Goal: Information Seeking & Learning: Learn about a topic

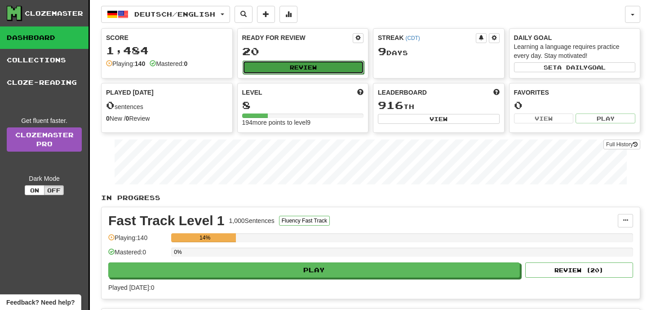
click at [322, 66] on button "Review" at bounding box center [304, 67] width 122 height 13
select select "**"
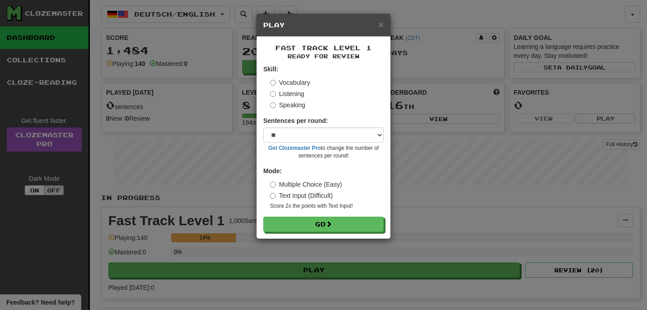
click at [376, 29] on h5 "Play" at bounding box center [323, 25] width 120 height 9
click at [381, 28] on span "×" at bounding box center [380, 24] width 5 height 10
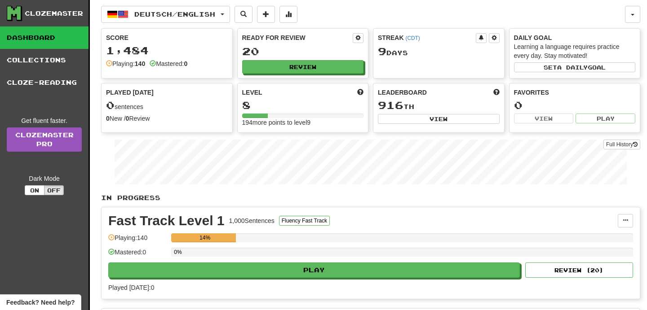
click at [296, 259] on div "0%" at bounding box center [402, 255] width 462 height 15
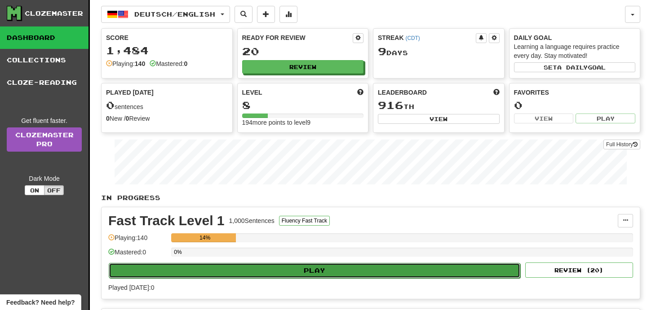
click at [296, 268] on button "Play" at bounding box center [314, 270] width 411 height 15
select select "**"
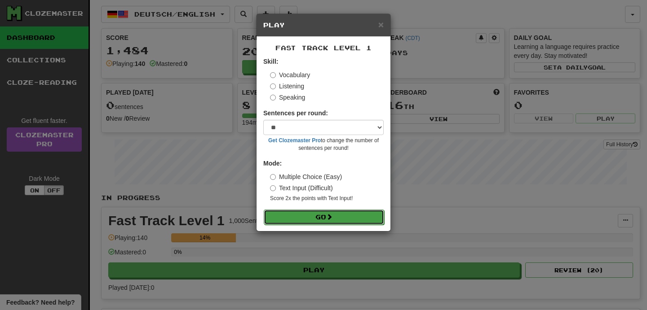
click at [315, 213] on button "Go" at bounding box center [324, 217] width 120 height 15
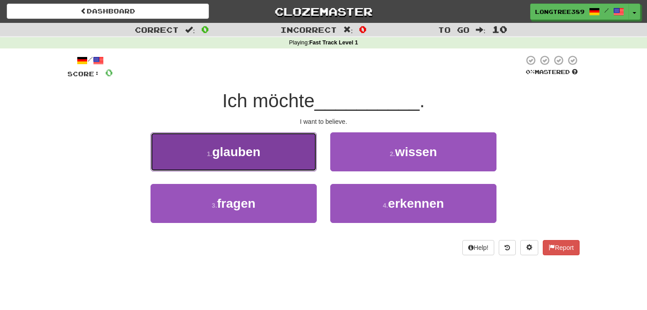
click at [243, 160] on button "1 . glauben" at bounding box center [233, 151] width 166 height 39
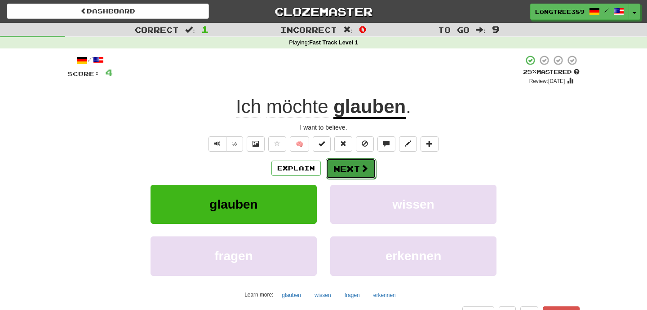
click at [346, 173] on button "Next" at bounding box center [351, 169] width 50 height 21
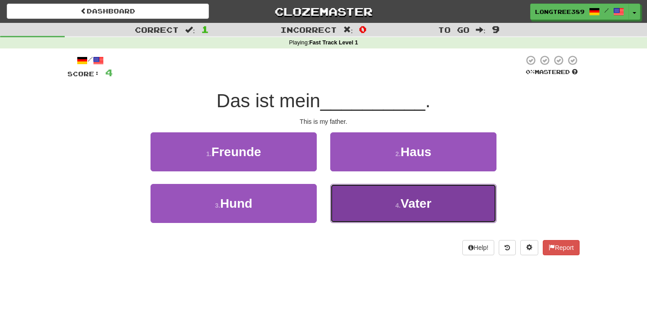
click at [358, 196] on button "4 . Vater" at bounding box center [413, 203] width 166 height 39
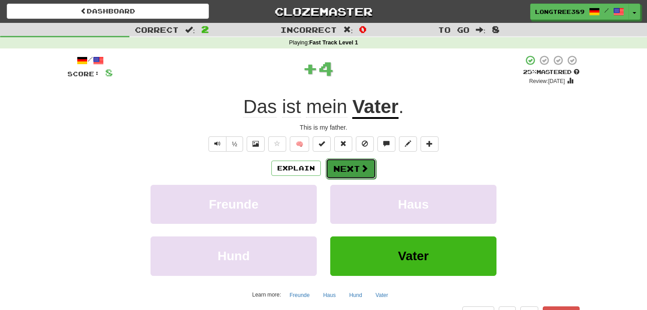
click at [349, 171] on button "Next" at bounding box center [351, 169] width 50 height 21
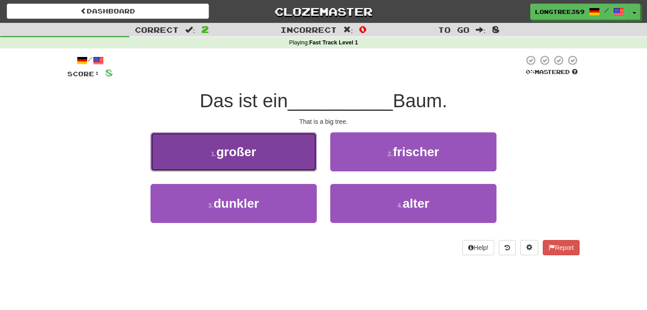
click at [261, 158] on button "1 . großer" at bounding box center [233, 151] width 166 height 39
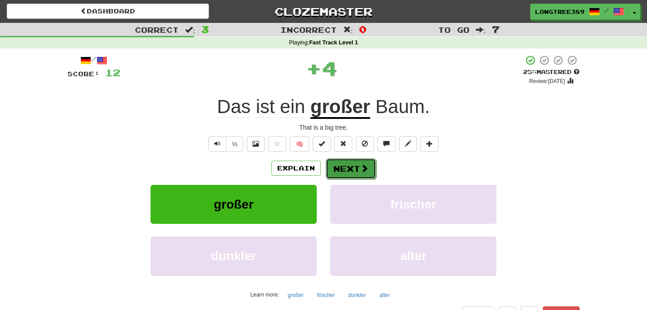
click at [356, 173] on button "Next" at bounding box center [351, 169] width 50 height 21
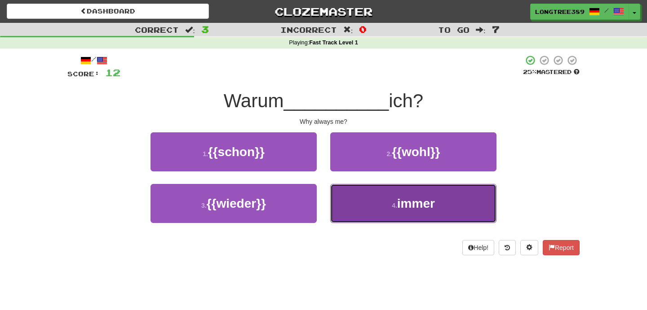
click at [429, 216] on button "4 . immer" at bounding box center [413, 203] width 166 height 39
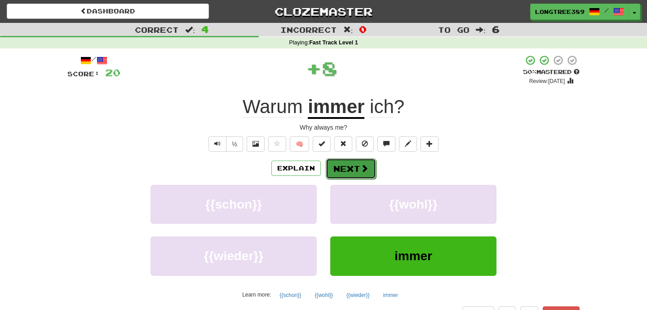
click at [367, 167] on button "Next" at bounding box center [351, 169] width 50 height 21
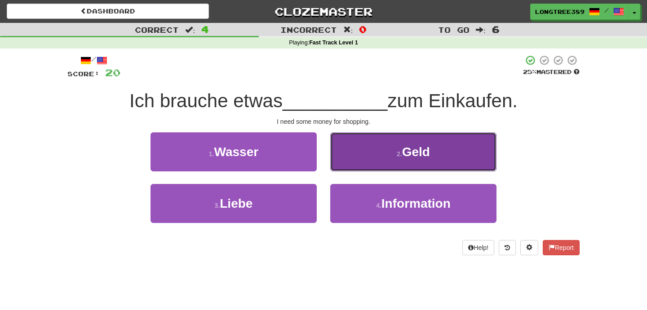
click at [394, 159] on button "2 . Geld" at bounding box center [413, 151] width 166 height 39
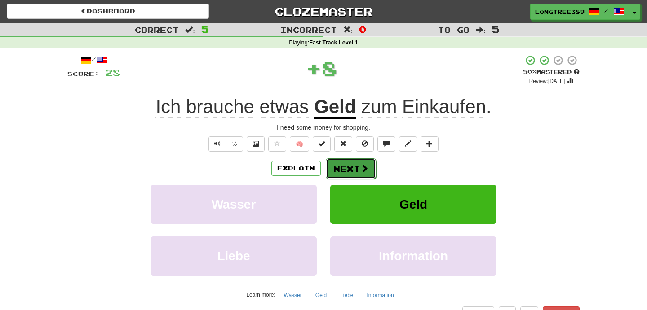
click at [348, 169] on button "Next" at bounding box center [351, 169] width 50 height 21
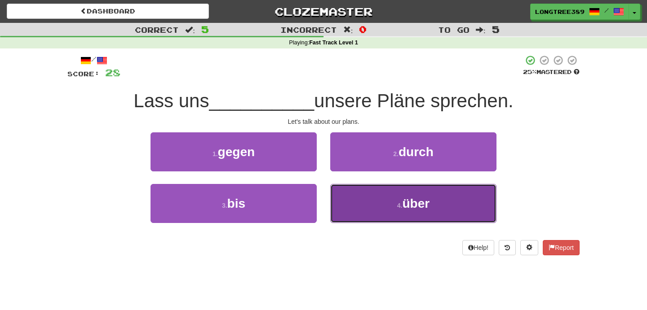
click at [386, 213] on button "4 . über" at bounding box center [413, 203] width 166 height 39
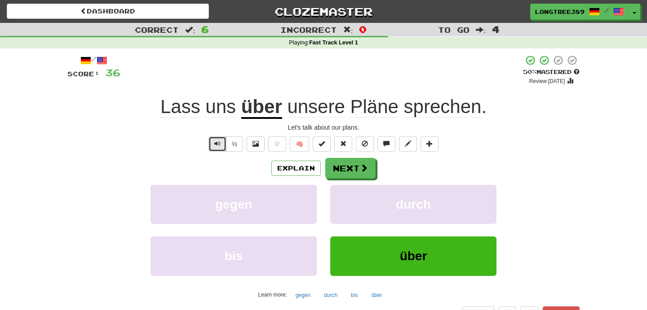
click at [223, 143] on button "Text-to-speech controls" at bounding box center [217, 144] width 18 height 15
click at [219, 143] on span "Text-to-speech controls" at bounding box center [217, 144] width 6 height 6
click at [354, 163] on button "Next" at bounding box center [351, 169] width 50 height 21
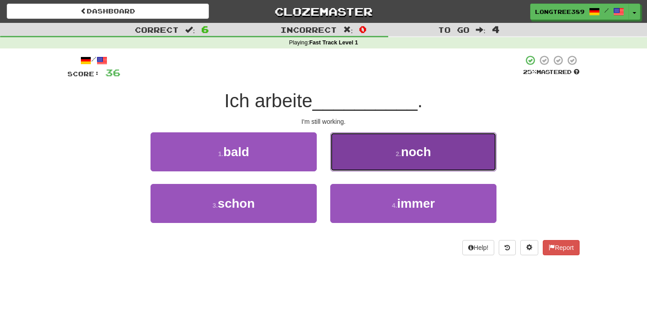
click at [379, 156] on button "2 . noch" at bounding box center [413, 151] width 166 height 39
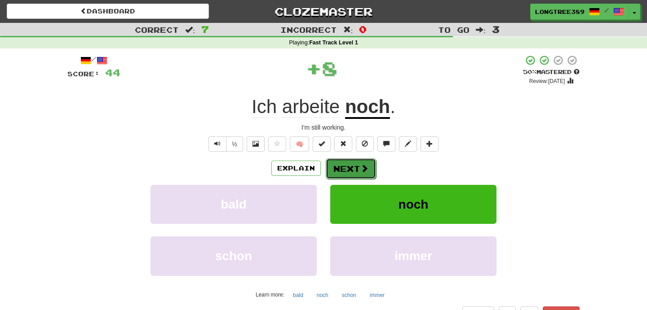
click at [360, 172] on span at bounding box center [364, 168] width 8 height 8
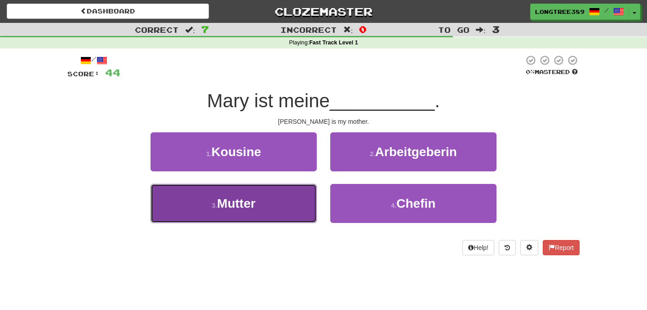
click at [276, 203] on button "3 . Mutter" at bounding box center [233, 203] width 166 height 39
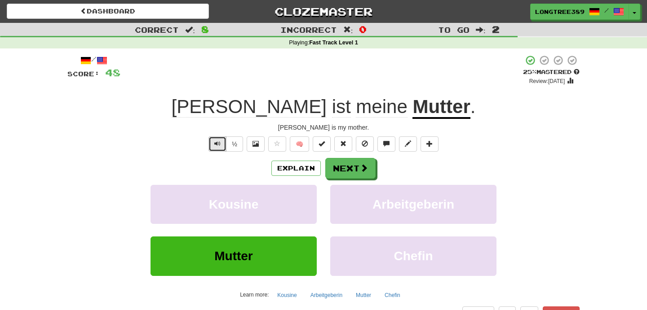
click at [218, 141] on span "Text-to-speech controls" at bounding box center [217, 144] width 6 height 6
click at [356, 175] on button "Next" at bounding box center [351, 169] width 50 height 21
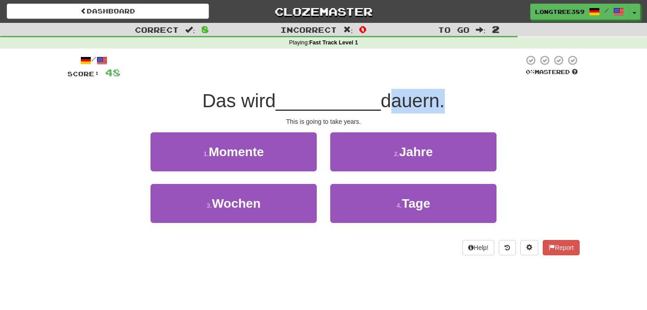
drag, startPoint x: 384, startPoint y: 109, endPoint x: 435, endPoint y: 106, distance: 51.8
click at [435, 106] on span "dauern." at bounding box center [412, 100] width 64 height 21
click at [482, 115] on div "/ Score: 48 0 % Mastered Das wird __________ dauern. This is going to take year…" at bounding box center [323, 155] width 512 height 201
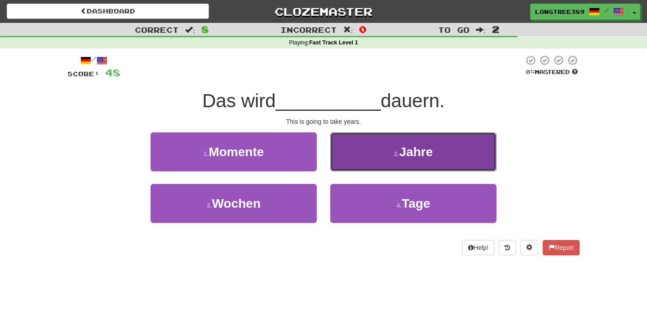
click at [436, 151] on button "2 . Jahre" at bounding box center [413, 151] width 166 height 39
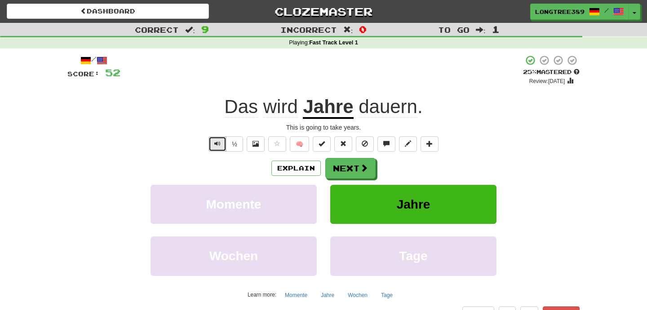
click at [220, 147] on span "Text-to-speech controls" at bounding box center [217, 144] width 6 height 6
click at [353, 173] on button "Next" at bounding box center [351, 169] width 50 height 21
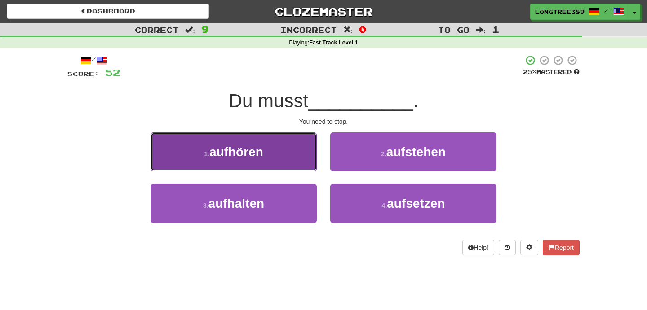
click at [278, 154] on button "1 . aufhören" at bounding box center [233, 151] width 166 height 39
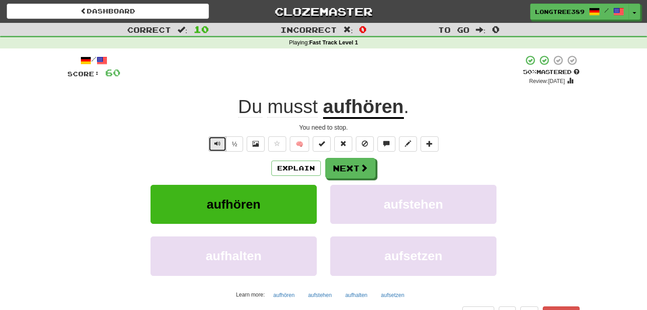
click at [220, 146] on span "Text-to-speech controls" at bounding box center [217, 144] width 6 height 6
click at [352, 172] on button "Next" at bounding box center [351, 169] width 50 height 21
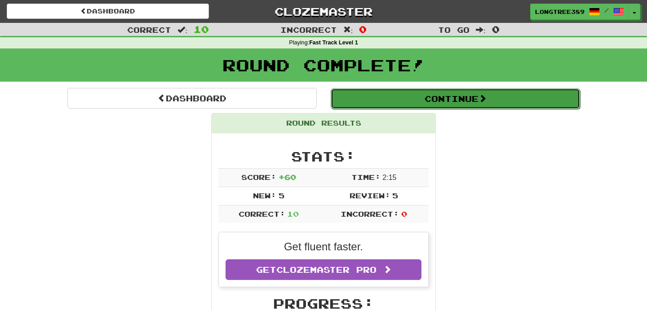
click at [433, 93] on button "Continue" at bounding box center [455, 98] width 249 height 21
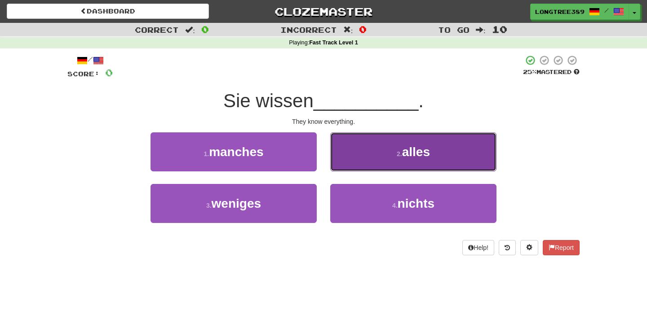
click at [382, 138] on button "2 . alles" at bounding box center [413, 151] width 166 height 39
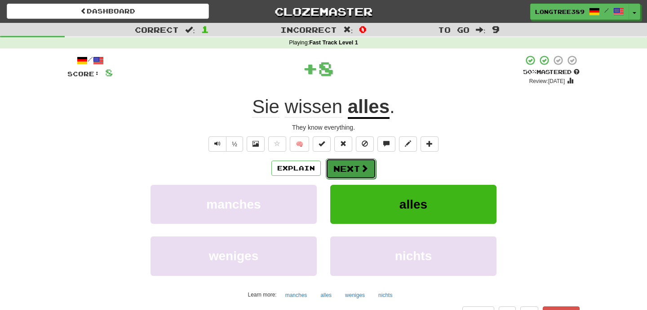
click at [357, 168] on button "Next" at bounding box center [351, 169] width 50 height 21
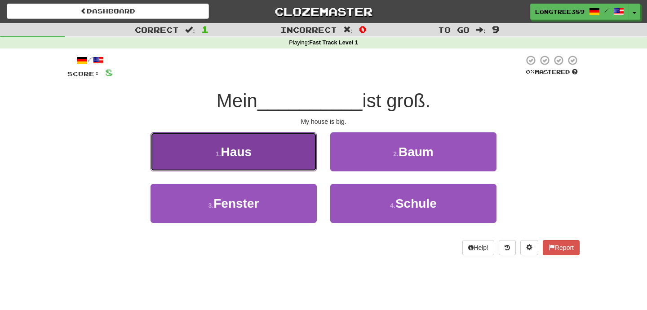
click at [248, 156] on span "Haus" at bounding box center [236, 152] width 31 height 14
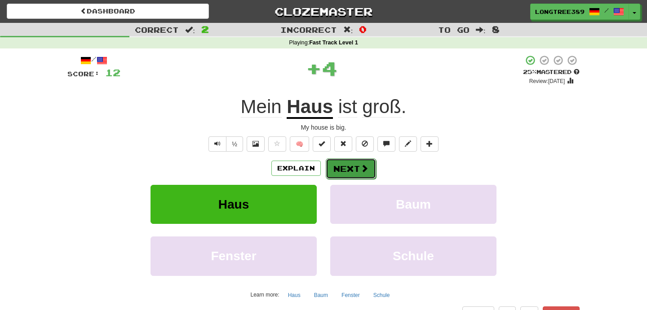
click at [361, 169] on span at bounding box center [364, 168] width 8 height 8
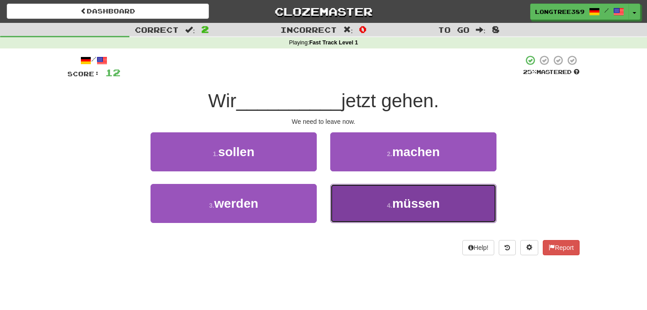
click at [383, 205] on button "4 . müssen" at bounding box center [413, 203] width 166 height 39
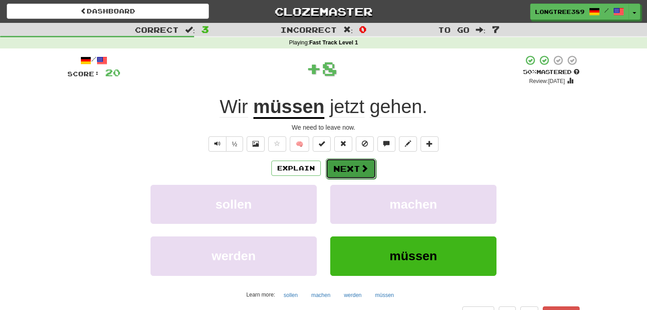
click at [336, 167] on button "Next" at bounding box center [351, 169] width 50 height 21
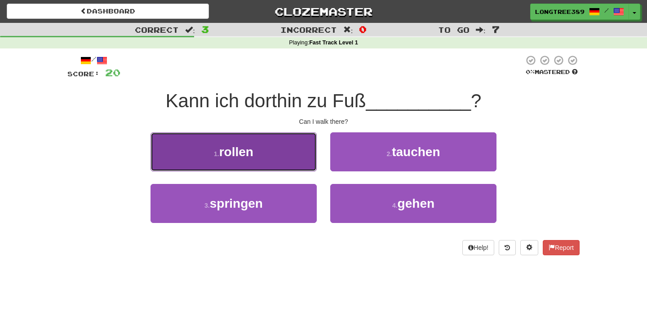
click at [266, 171] on button "1 . rollen" at bounding box center [233, 151] width 166 height 39
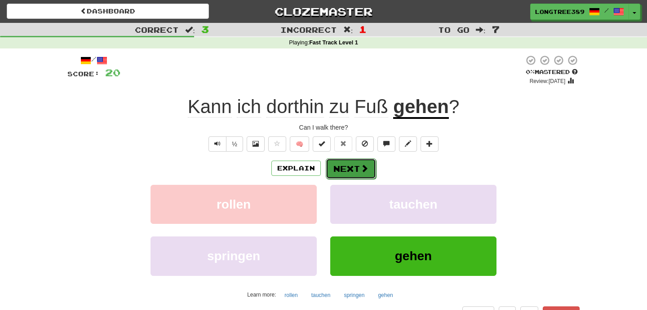
click at [347, 167] on button "Next" at bounding box center [351, 169] width 50 height 21
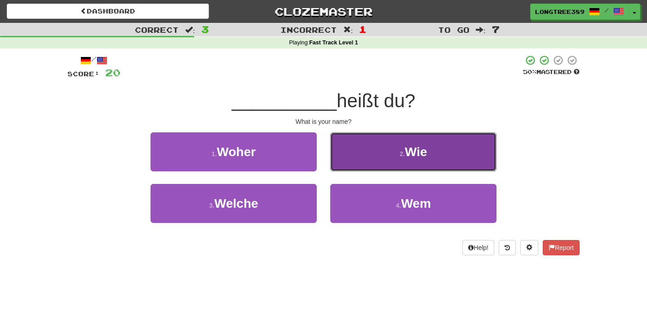
click at [379, 142] on button "2 . Wie" at bounding box center [413, 151] width 166 height 39
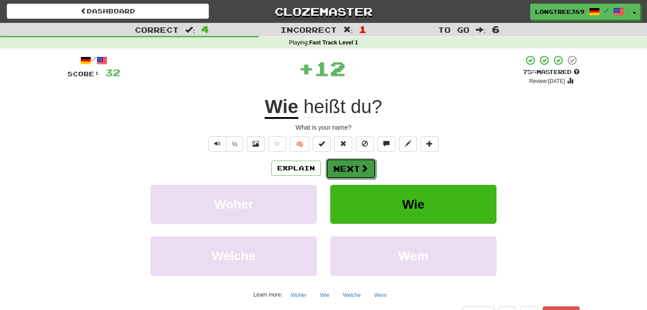
click at [364, 168] on span at bounding box center [364, 168] width 8 height 8
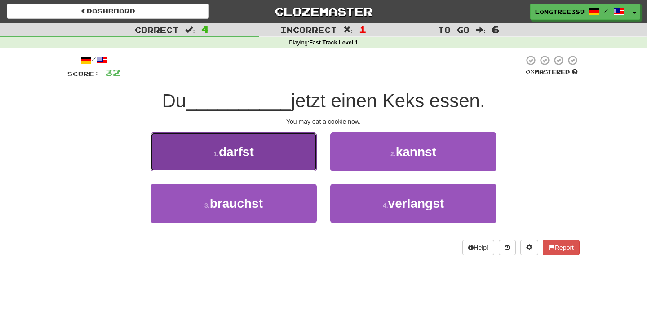
click at [275, 158] on button "1 . darfst" at bounding box center [233, 151] width 166 height 39
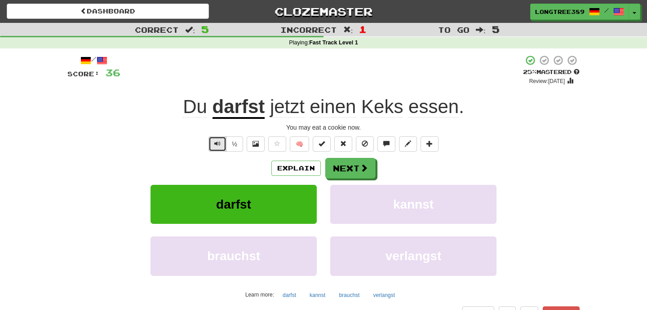
click at [215, 146] on span "Text-to-speech controls" at bounding box center [217, 144] width 6 height 6
click at [359, 173] on button "Next" at bounding box center [351, 169] width 50 height 21
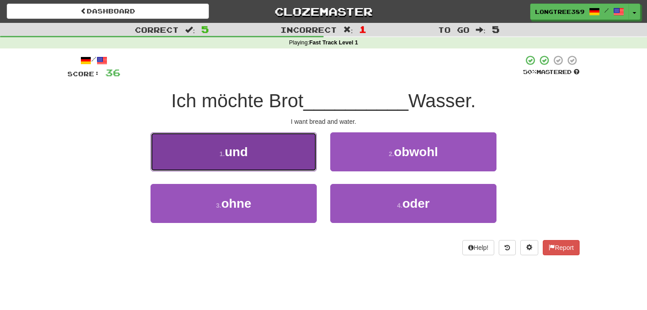
click at [272, 147] on button "1 . und" at bounding box center [233, 151] width 166 height 39
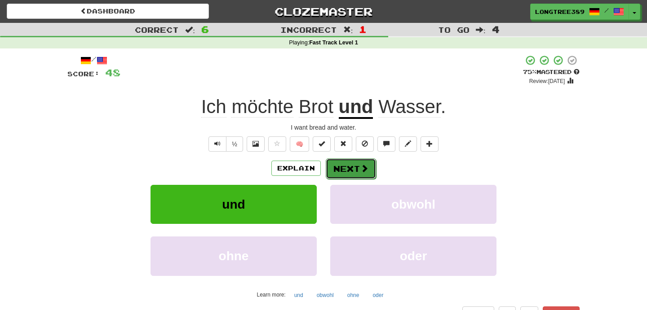
click at [354, 171] on button "Next" at bounding box center [351, 169] width 50 height 21
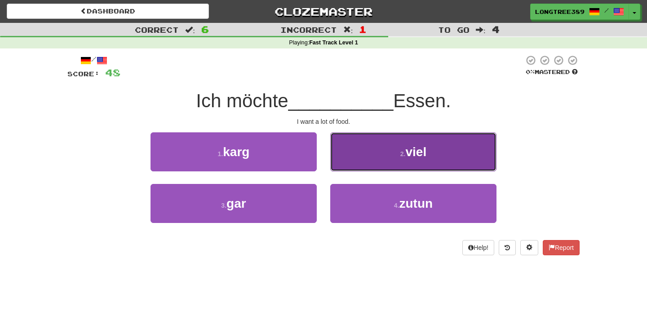
click at [399, 150] on button "2 . viel" at bounding box center [413, 151] width 166 height 39
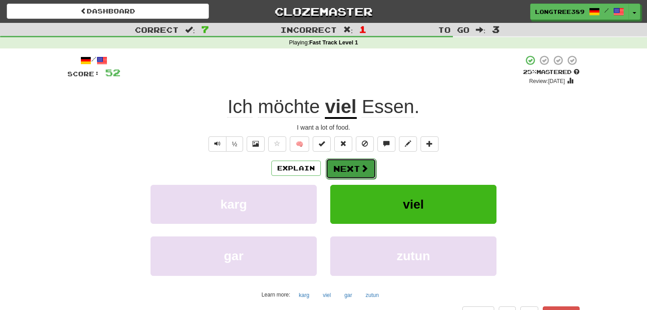
click at [366, 168] on span at bounding box center [364, 168] width 8 height 8
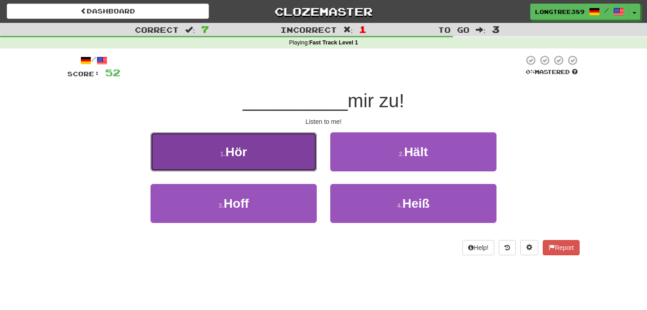
click at [265, 151] on button "1 . Hör" at bounding box center [233, 151] width 166 height 39
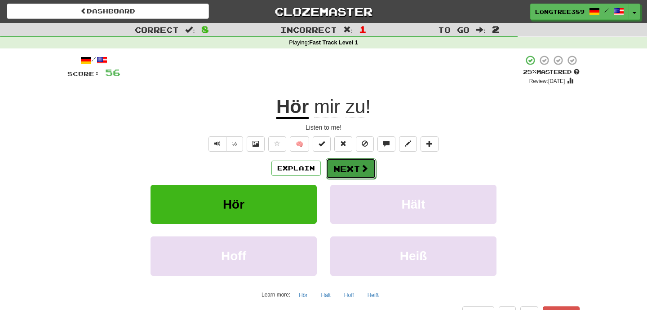
click at [351, 169] on button "Next" at bounding box center [351, 169] width 50 height 21
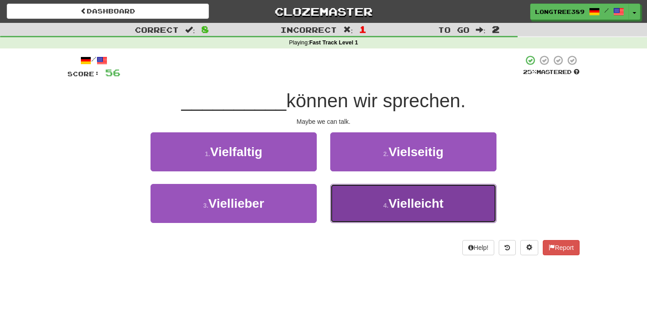
click at [378, 192] on button "4 . Vielleicht" at bounding box center [413, 203] width 166 height 39
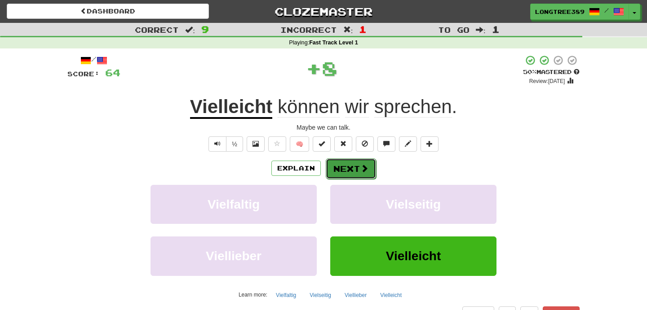
click at [340, 165] on button "Next" at bounding box center [351, 169] width 50 height 21
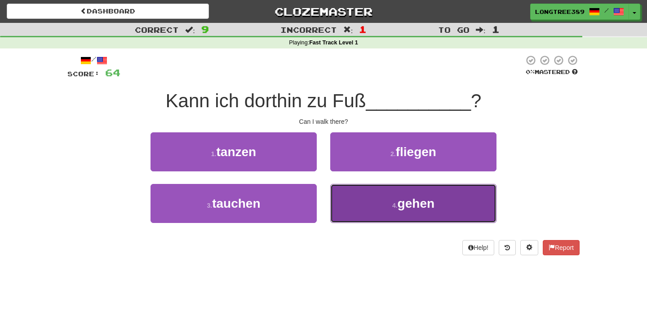
click at [383, 208] on button "4 . gehen" at bounding box center [413, 203] width 166 height 39
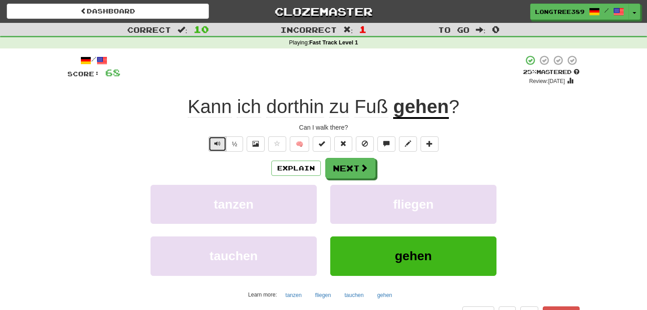
click at [212, 144] on button "Text-to-speech controls" at bounding box center [217, 144] width 18 height 15
click at [346, 171] on button "Next" at bounding box center [351, 169] width 50 height 21
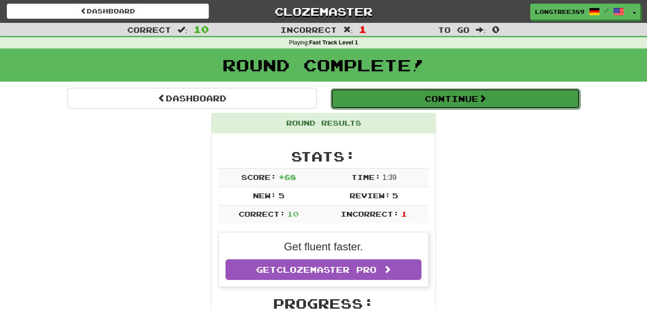
click at [429, 104] on button "Continue" at bounding box center [455, 98] width 249 height 21
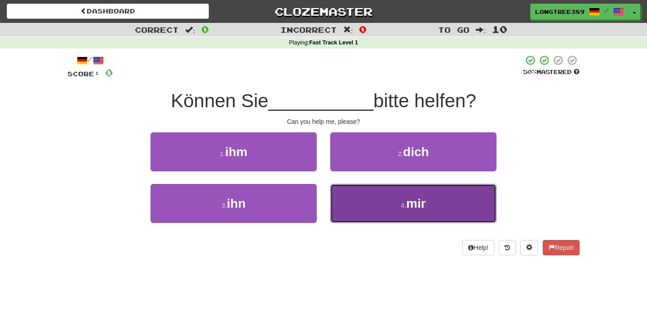
click at [438, 205] on button "4 . mir" at bounding box center [413, 203] width 166 height 39
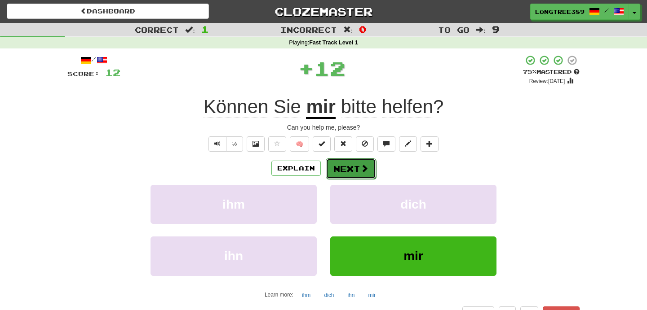
click at [347, 170] on button "Next" at bounding box center [351, 169] width 50 height 21
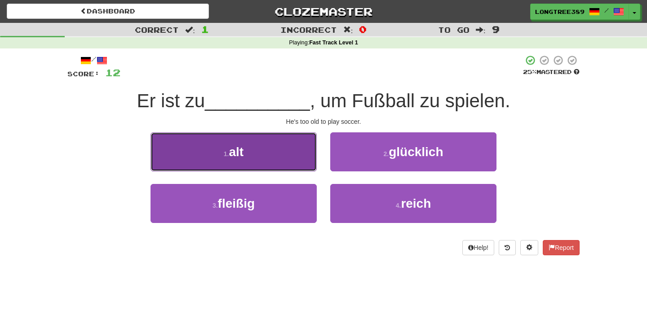
click at [254, 154] on button "1 . alt" at bounding box center [233, 151] width 166 height 39
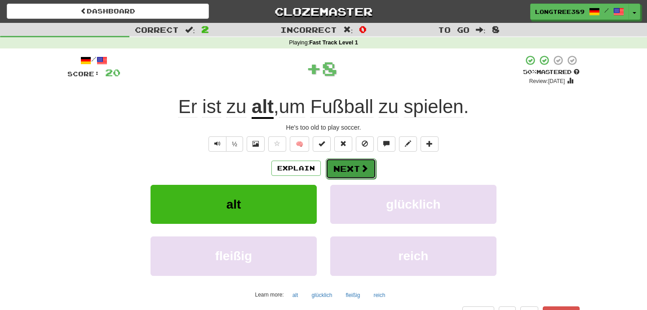
click at [349, 167] on button "Next" at bounding box center [351, 169] width 50 height 21
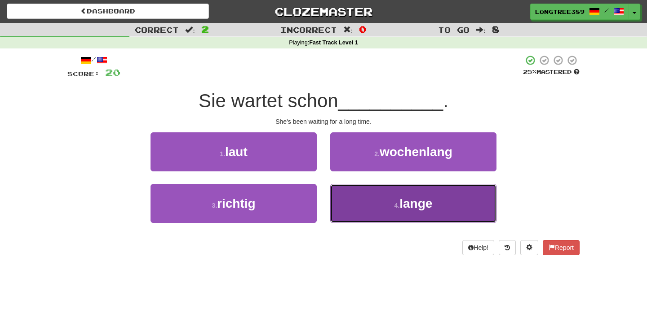
click at [388, 207] on button "4 . lange" at bounding box center [413, 203] width 166 height 39
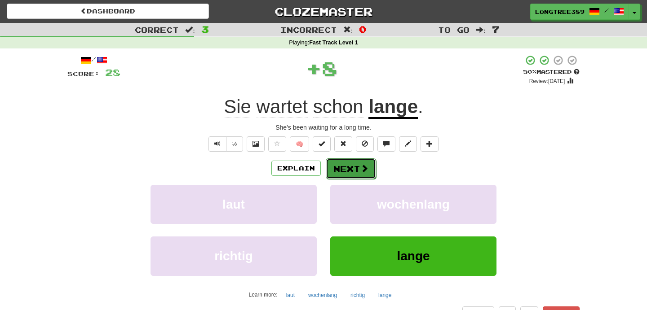
click at [356, 172] on button "Next" at bounding box center [351, 169] width 50 height 21
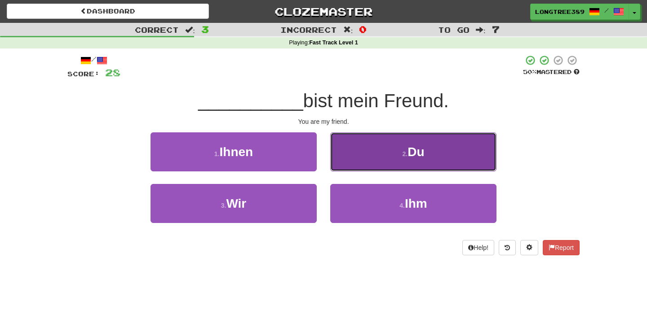
click at [417, 154] on span "Du" at bounding box center [415, 152] width 17 height 14
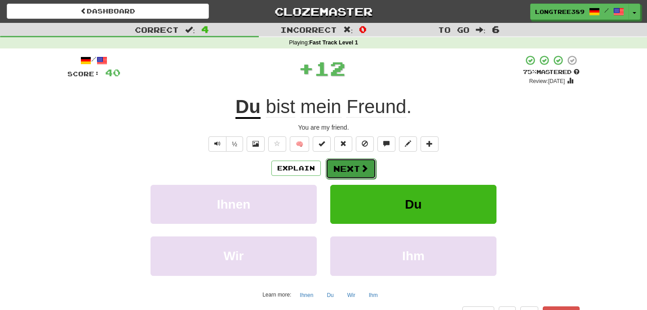
click at [356, 170] on button "Next" at bounding box center [351, 169] width 50 height 21
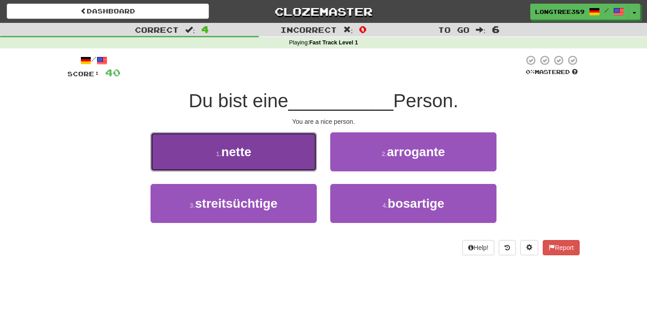
click at [268, 167] on button "1 . nette" at bounding box center [233, 151] width 166 height 39
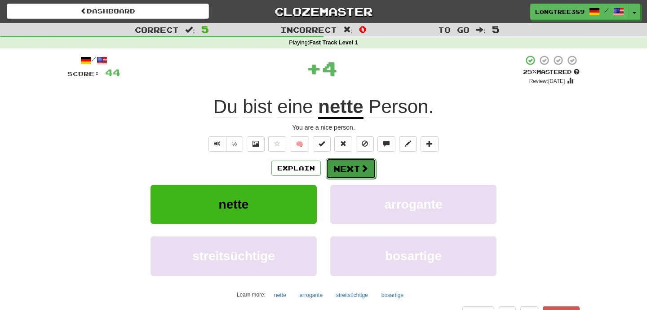
click at [351, 172] on button "Next" at bounding box center [351, 169] width 50 height 21
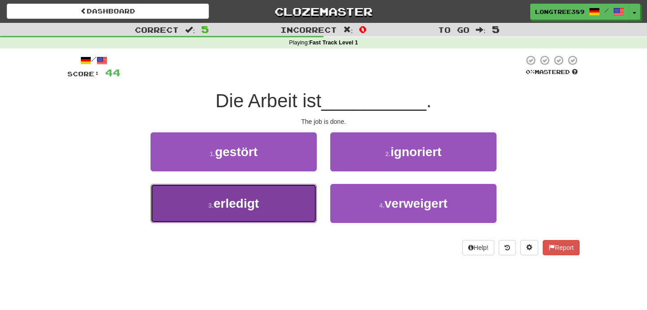
click at [274, 210] on button "3 . erledigt" at bounding box center [233, 203] width 166 height 39
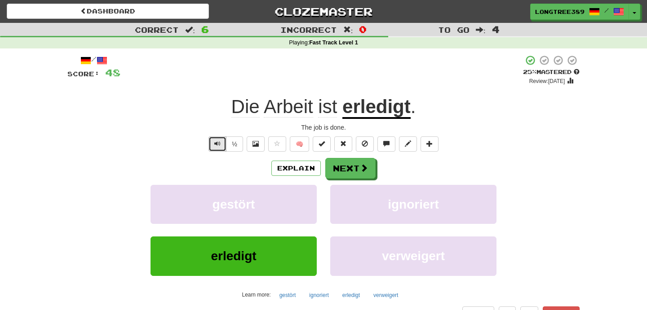
click at [215, 143] on button "Text-to-speech controls" at bounding box center [217, 144] width 18 height 15
click at [356, 174] on button "Next" at bounding box center [351, 169] width 50 height 21
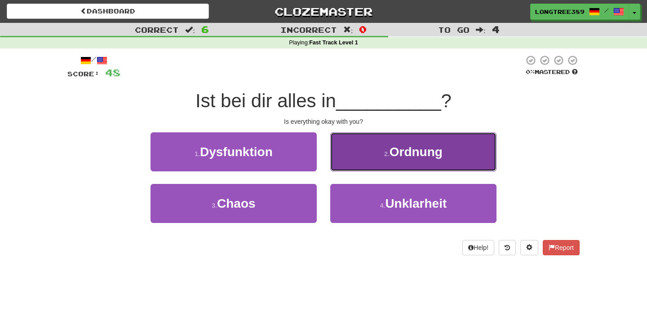
click at [411, 158] on span "Ordnung" at bounding box center [415, 152] width 53 height 14
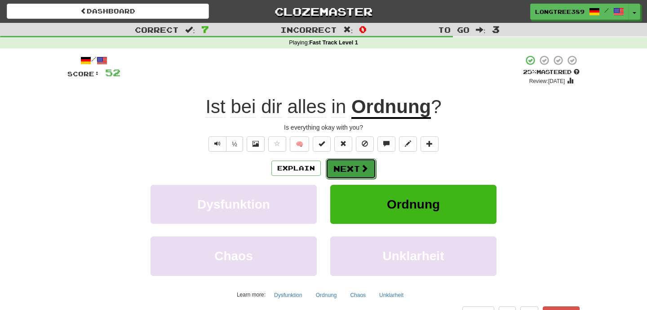
click at [350, 170] on button "Next" at bounding box center [351, 169] width 50 height 21
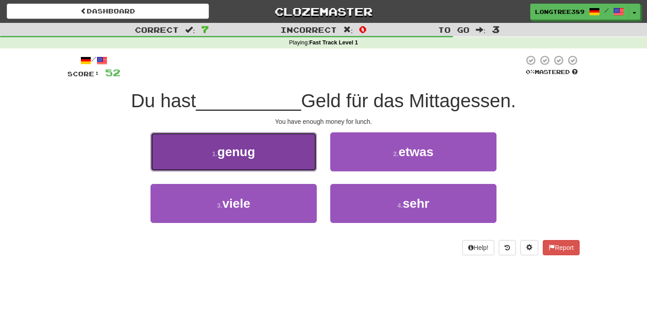
click at [269, 147] on button "1 . genug" at bounding box center [233, 151] width 166 height 39
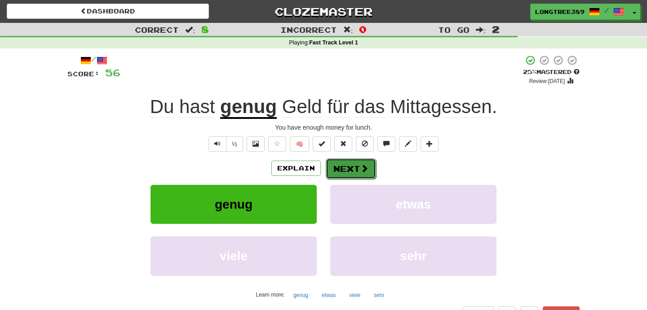
click at [353, 172] on button "Next" at bounding box center [351, 169] width 50 height 21
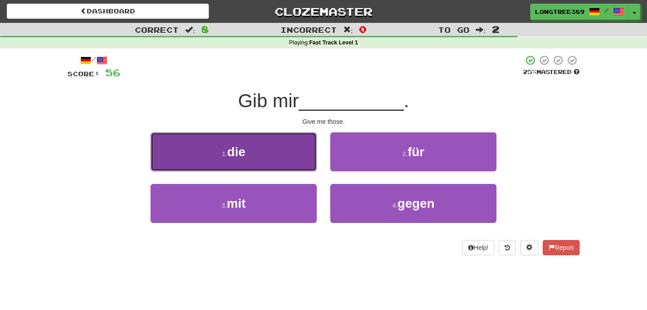
click at [278, 138] on button "1 . die" at bounding box center [233, 151] width 166 height 39
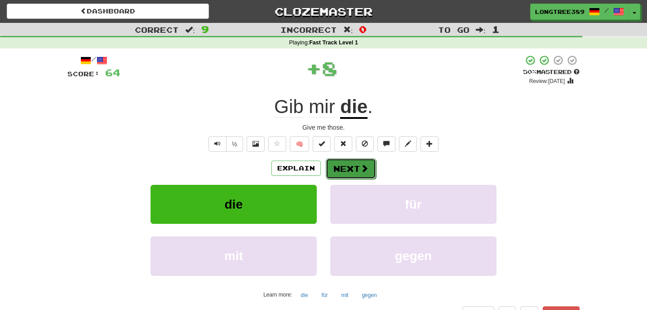
click at [365, 169] on span at bounding box center [364, 168] width 8 height 8
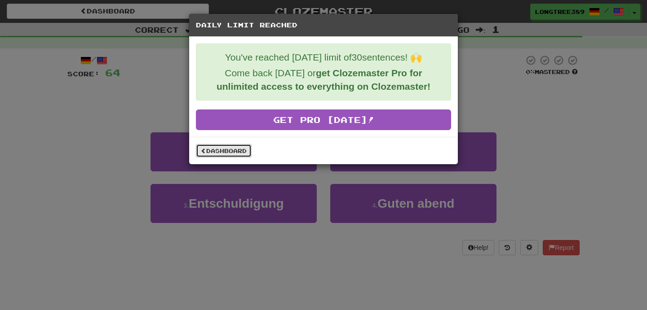
click at [236, 154] on link "Dashboard" at bounding box center [224, 150] width 56 height 13
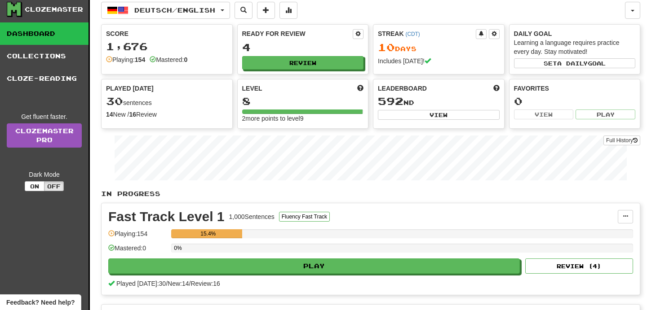
scroll to position [23, 0]
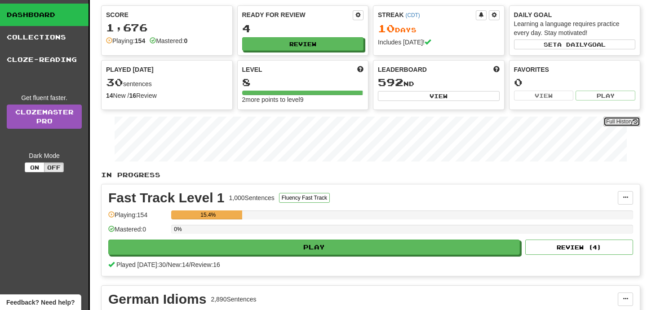
click at [618, 121] on button "Full History" at bounding box center [621, 122] width 37 height 10
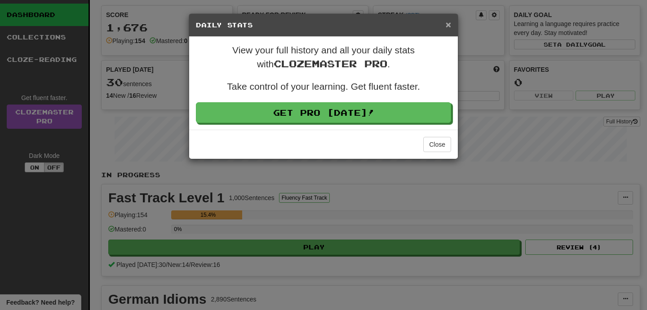
click at [445, 28] on span "×" at bounding box center [447, 24] width 5 height 10
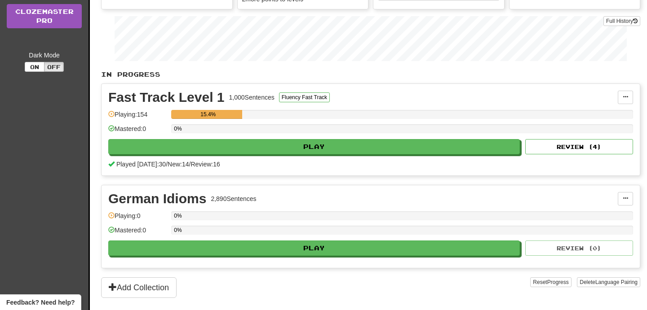
scroll to position [0, 0]
